Goal: Book appointment/travel/reservation

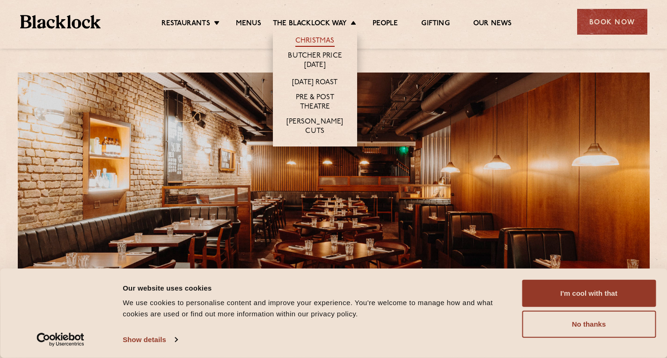
click at [318, 39] on link "Christmas" at bounding box center [314, 42] width 39 height 10
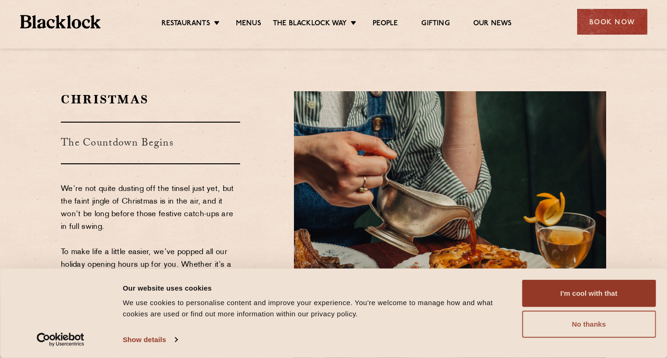
click at [598, 329] on button "No thanks" at bounding box center [589, 324] width 134 height 27
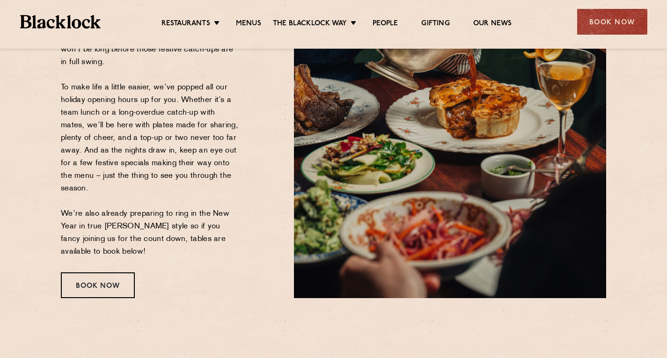
scroll to position [165, 0]
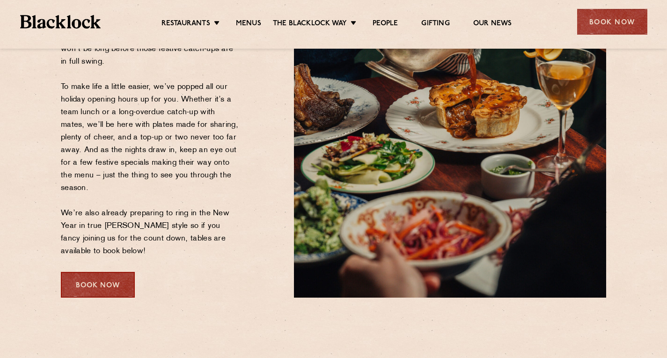
click at [100, 282] on div "Book Now" at bounding box center [98, 285] width 74 height 26
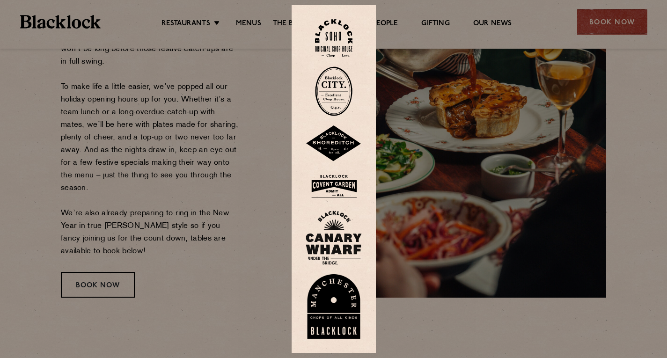
click at [336, 182] on img at bounding box center [334, 186] width 56 height 30
